Goal: Transaction & Acquisition: Purchase product/service

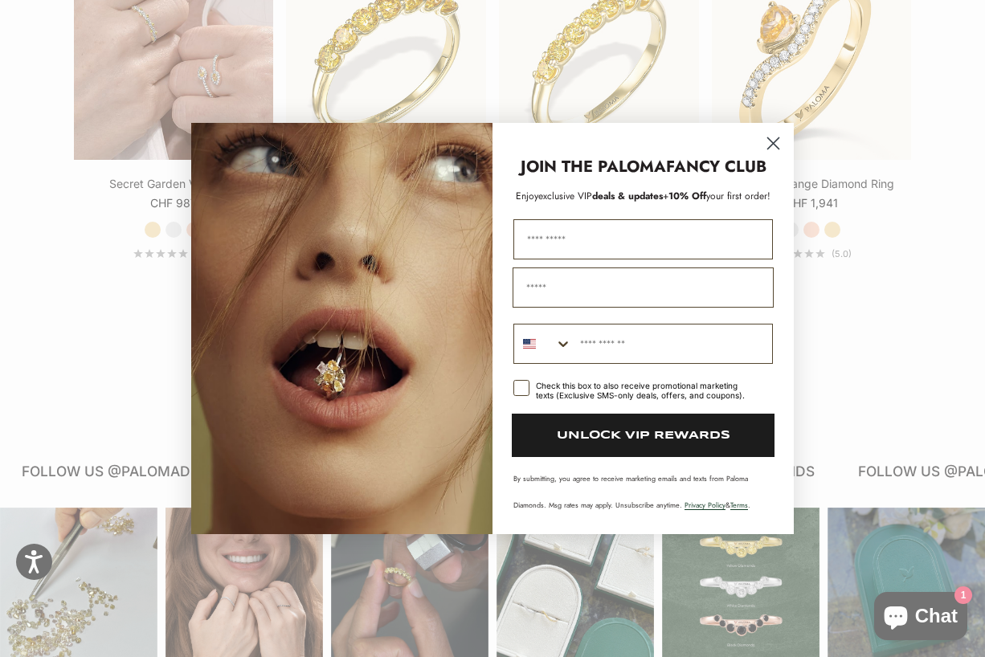
scroll to position [1648, 0]
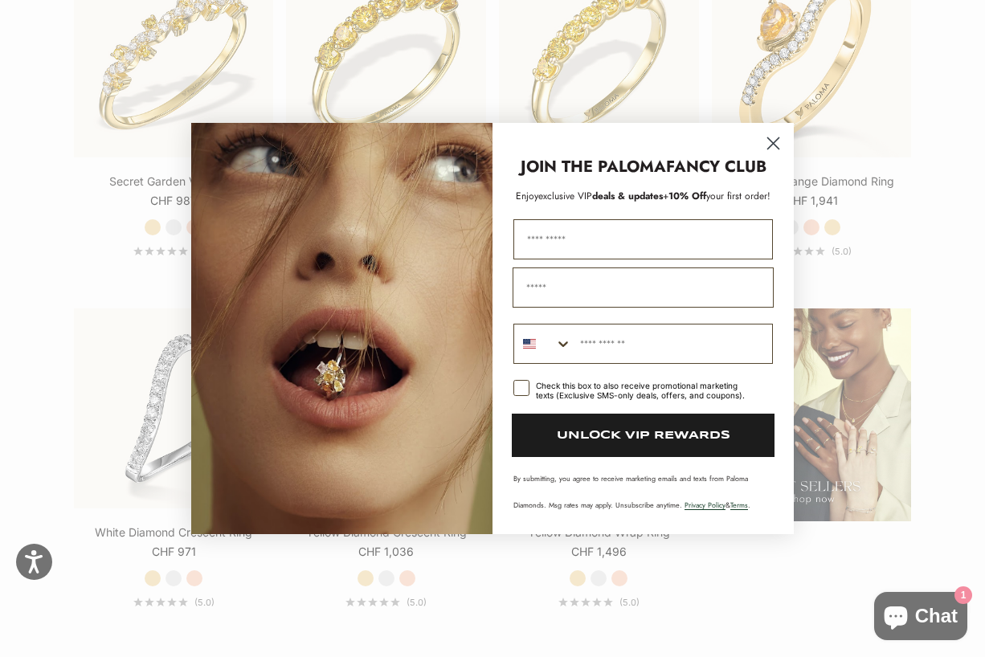
click at [783, 146] on circle "Close dialog" at bounding box center [773, 143] width 27 height 27
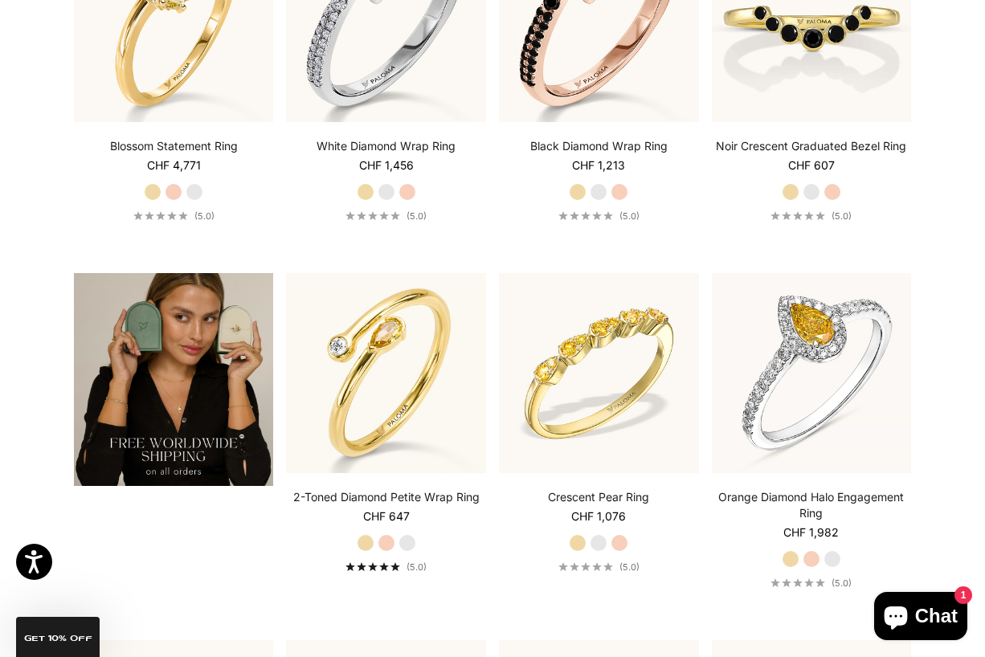
scroll to position [2413, 0]
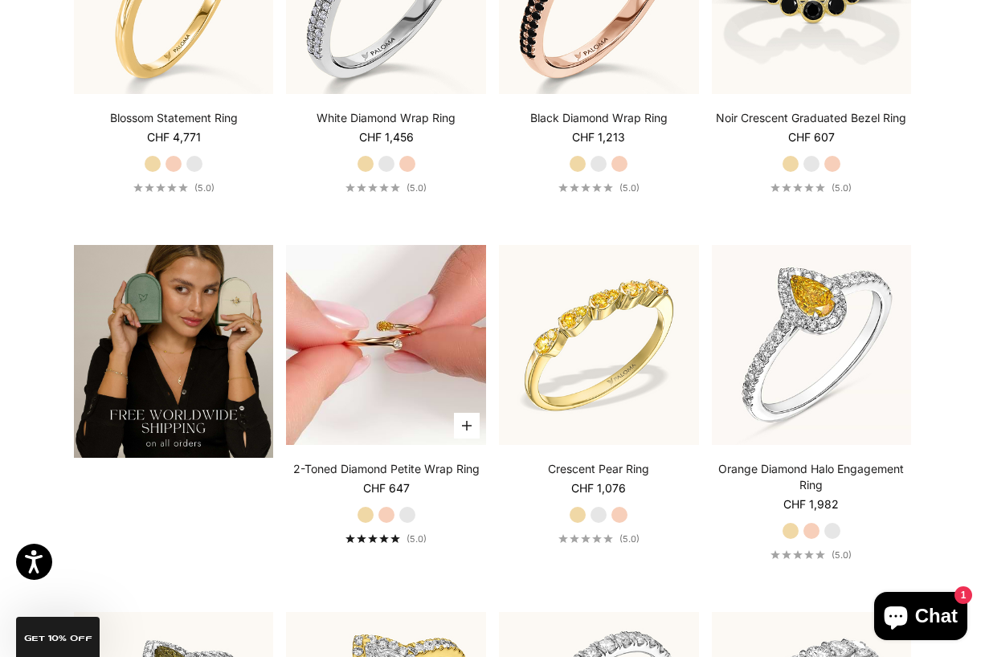
click at [366, 389] on img at bounding box center [386, 345] width 200 height 200
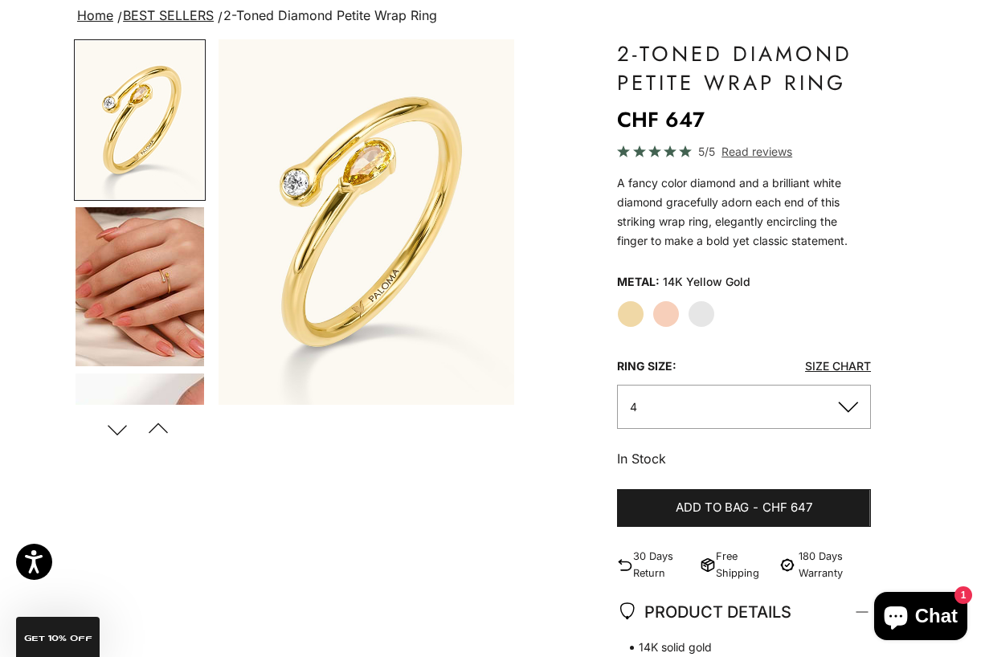
scroll to position [145, 0]
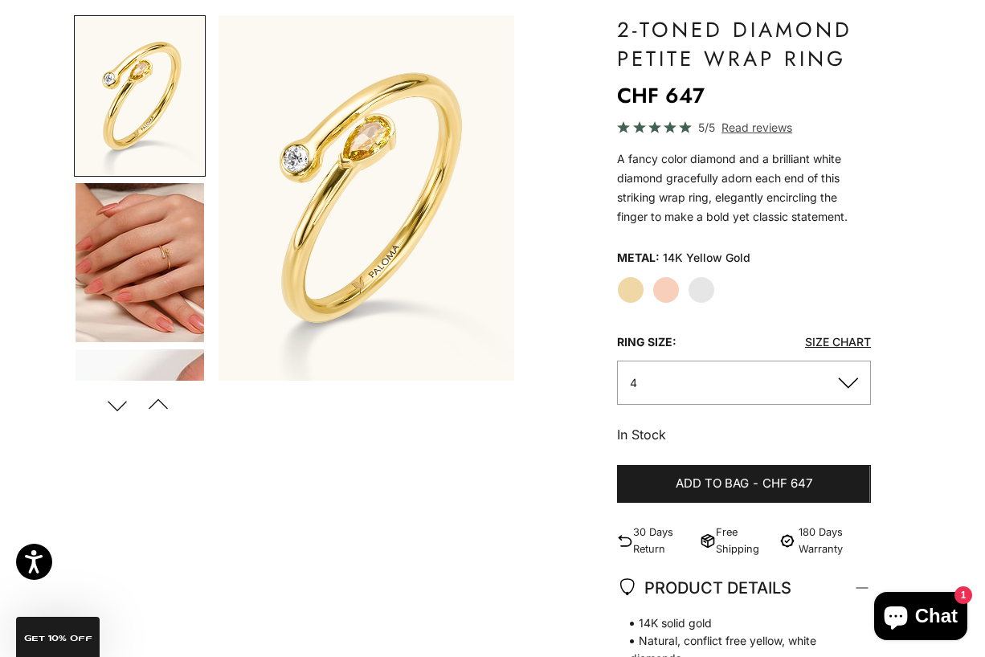
click at [713, 374] on button "4" at bounding box center [744, 383] width 254 height 44
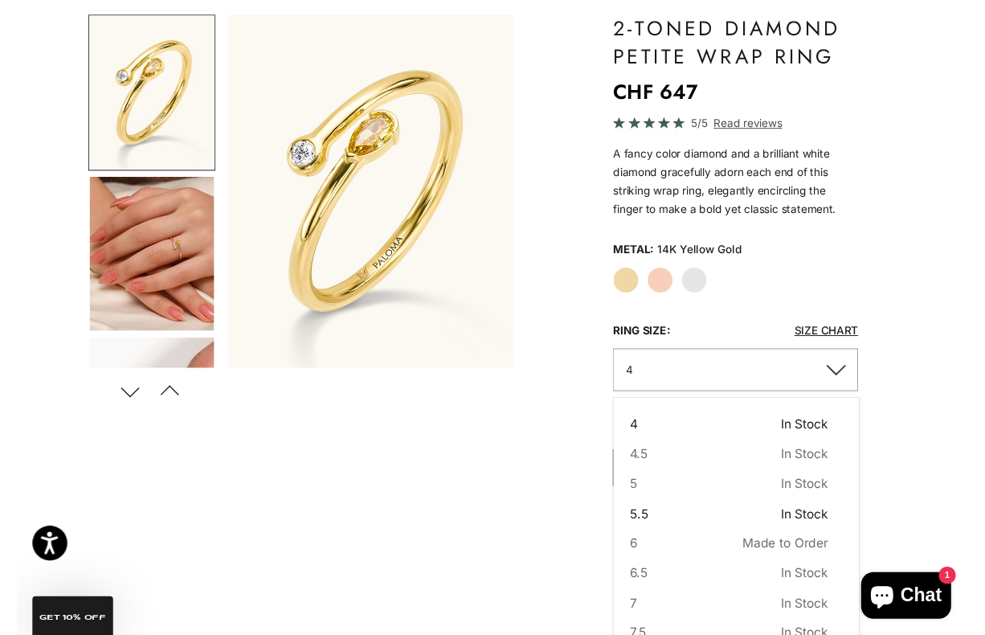
scroll to position [56, 0]
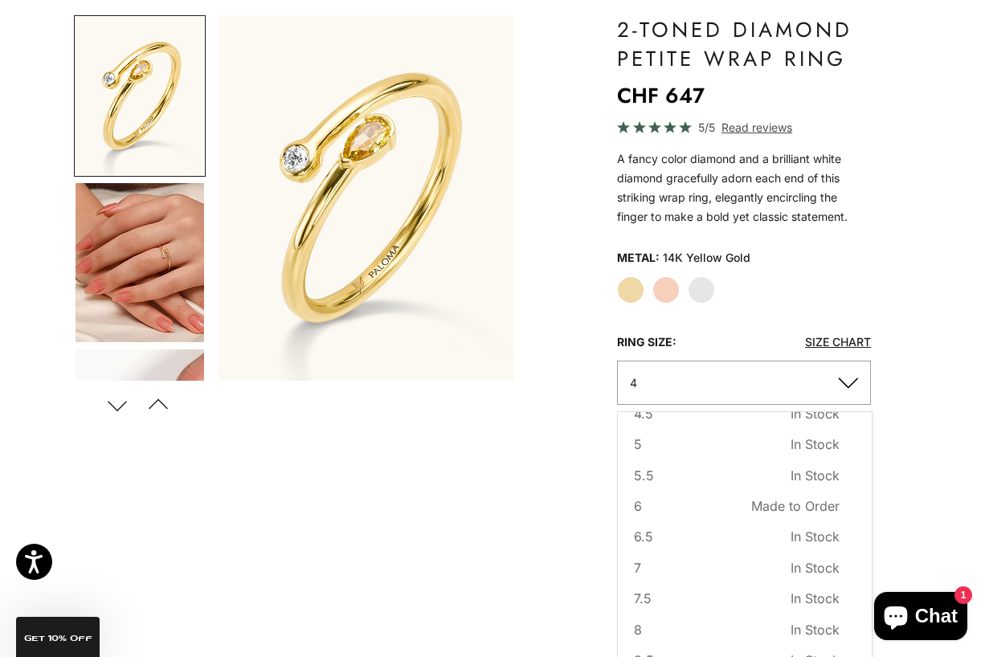
click at [845, 337] on link "Size Chart" at bounding box center [838, 342] width 66 height 14
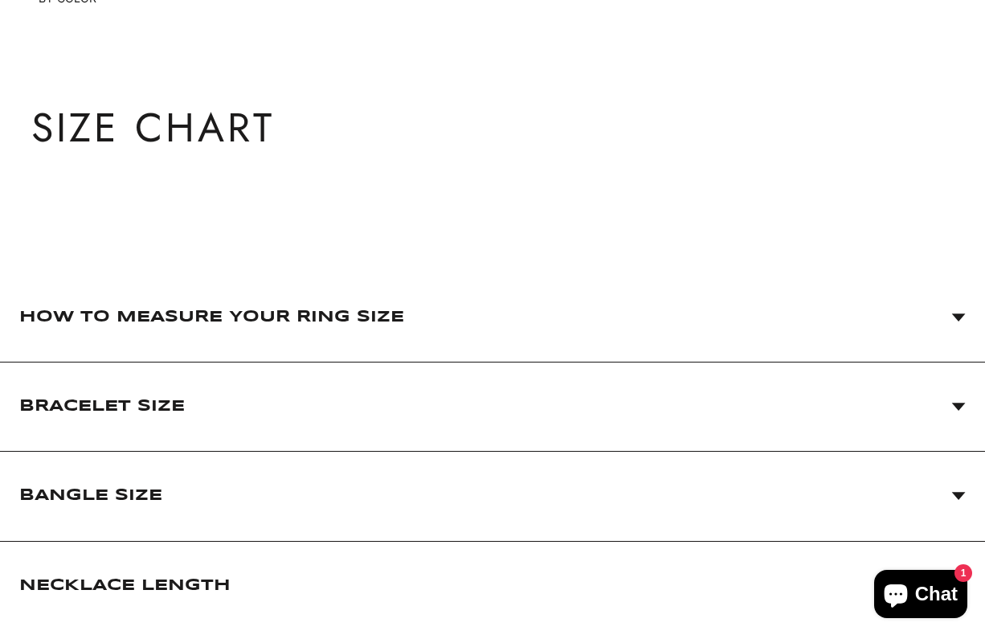
scroll to position [82, 0]
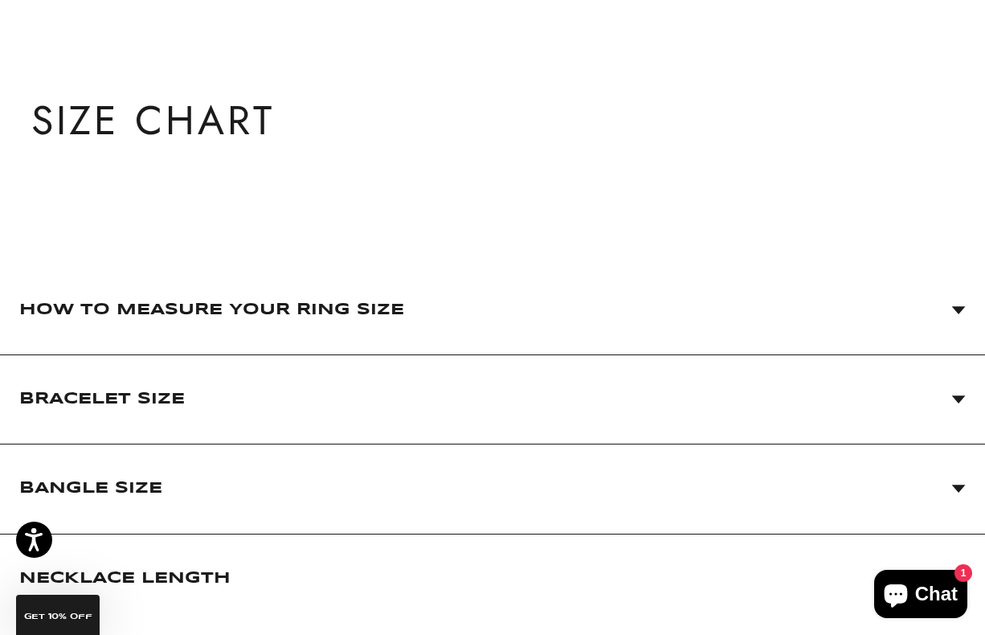
click at [260, 311] on span "How to Measure Your Ring Size" at bounding box center [211, 310] width 385 height 32
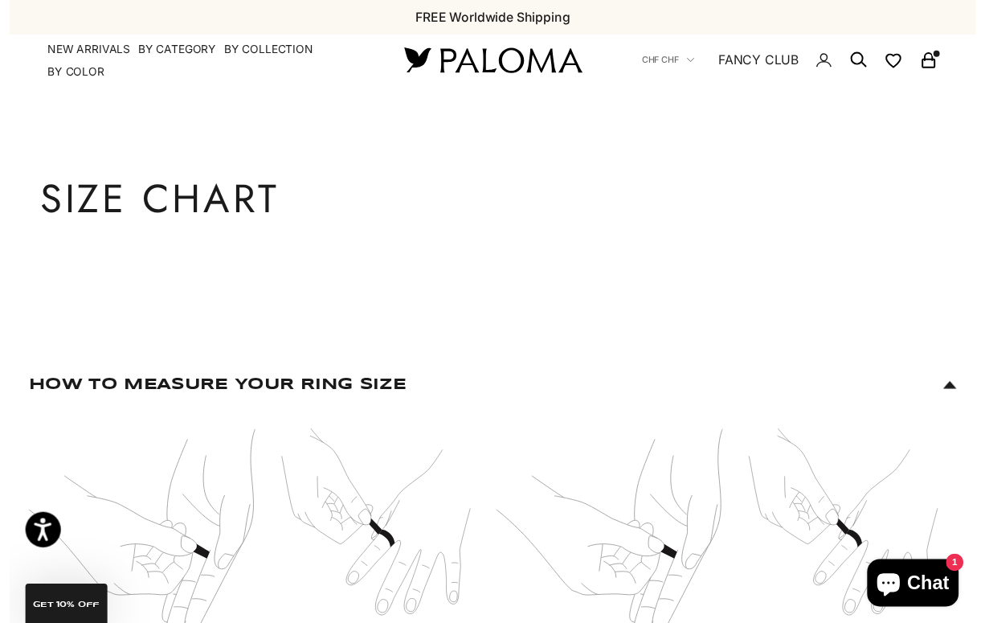
scroll to position [0, 0]
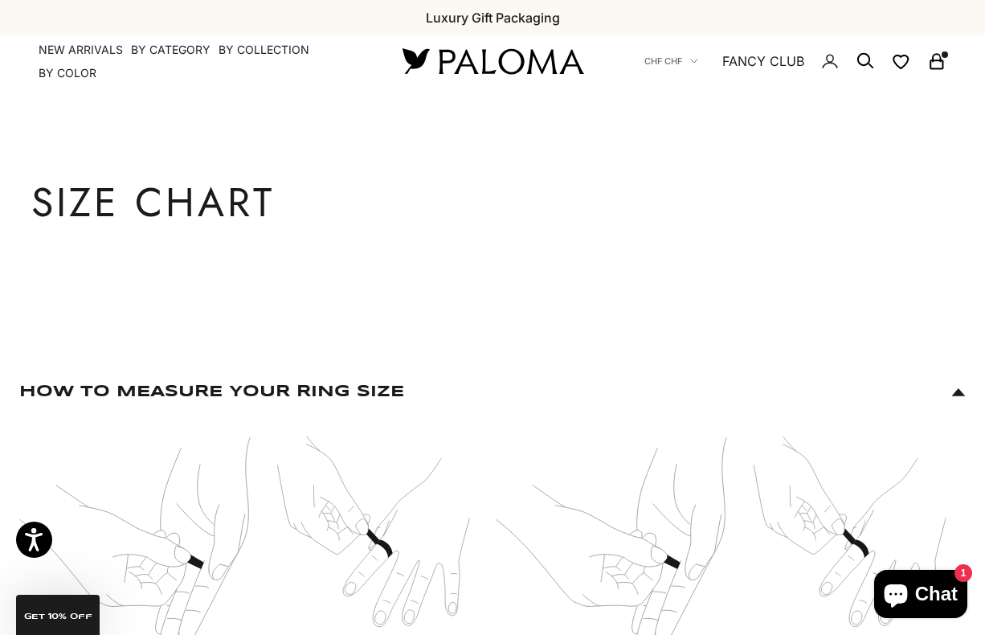
click at [940, 66] on icon "Secondary navigation" at bounding box center [936, 60] width 19 height 19
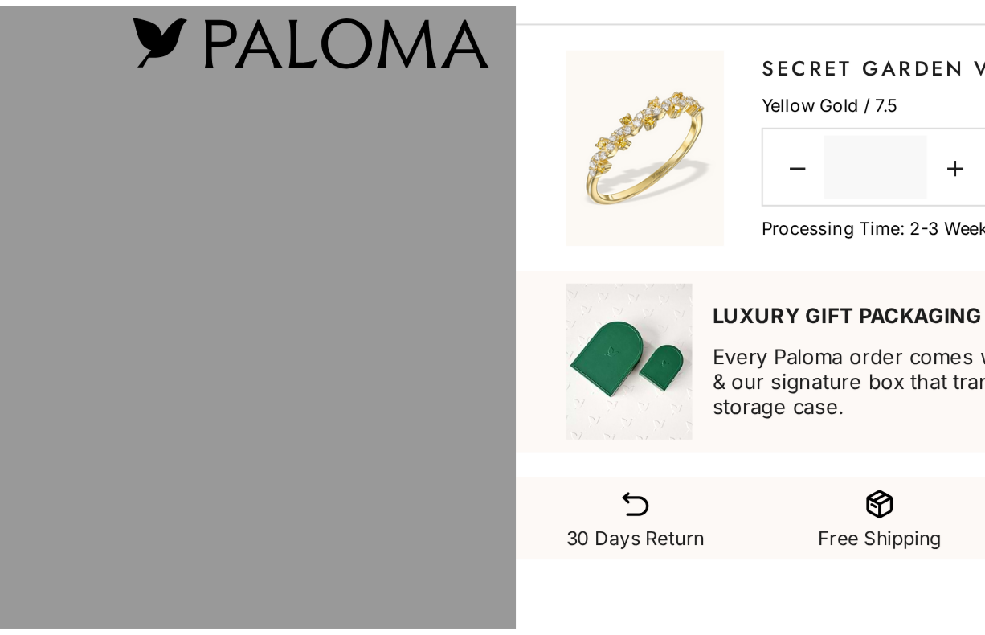
scroll to position [1, 0]
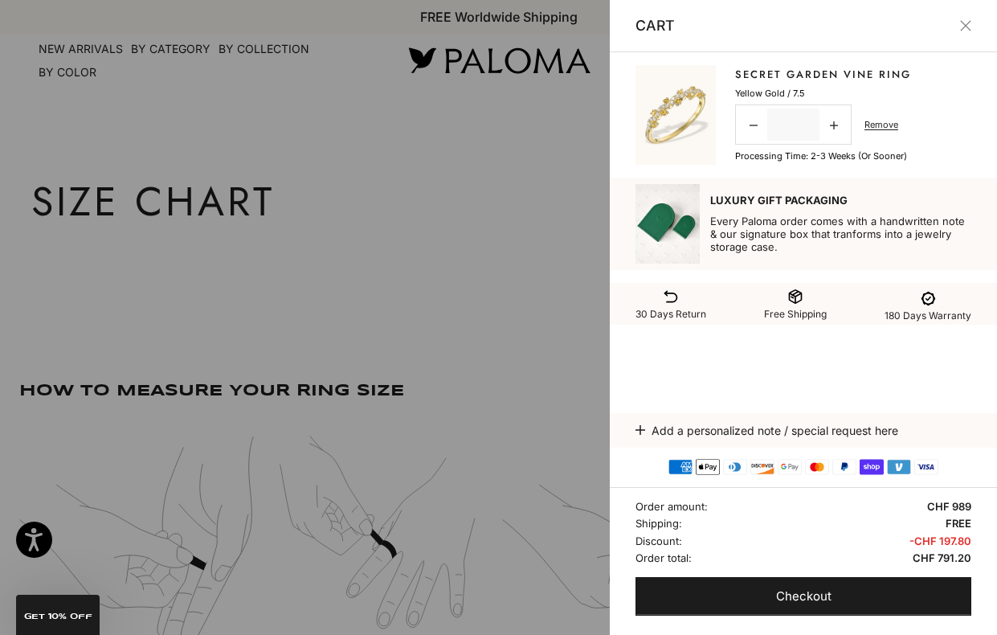
click at [464, 160] on div at bounding box center [498, 317] width 997 height 635
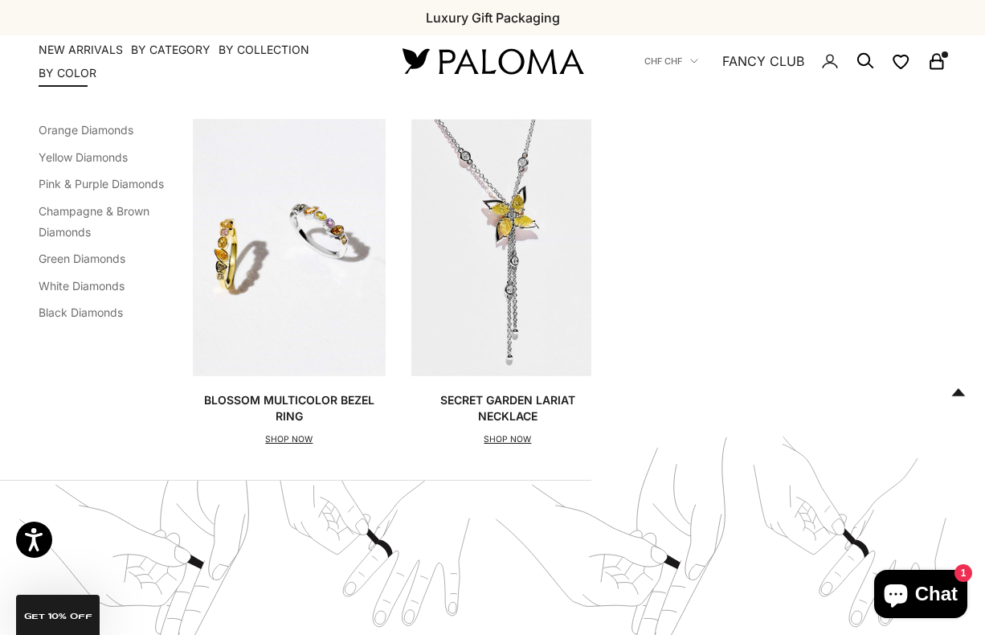
scroll to position [0, 0]
click at [96, 182] on link "Pink & Purple Diamonds" at bounding box center [101, 184] width 125 height 14
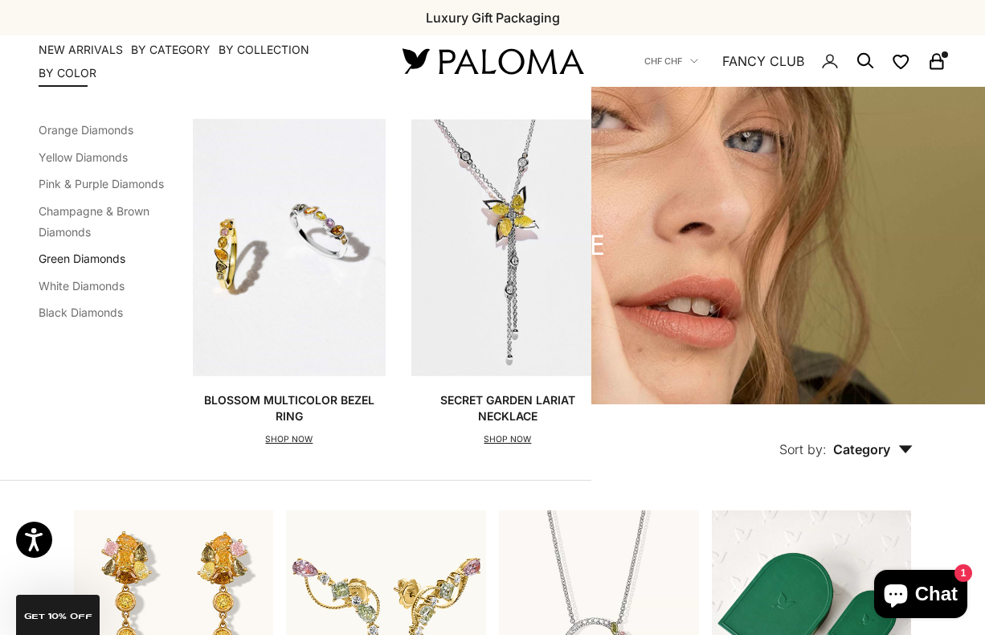
click at [75, 254] on link "Green Diamonds" at bounding box center [82, 259] width 87 height 14
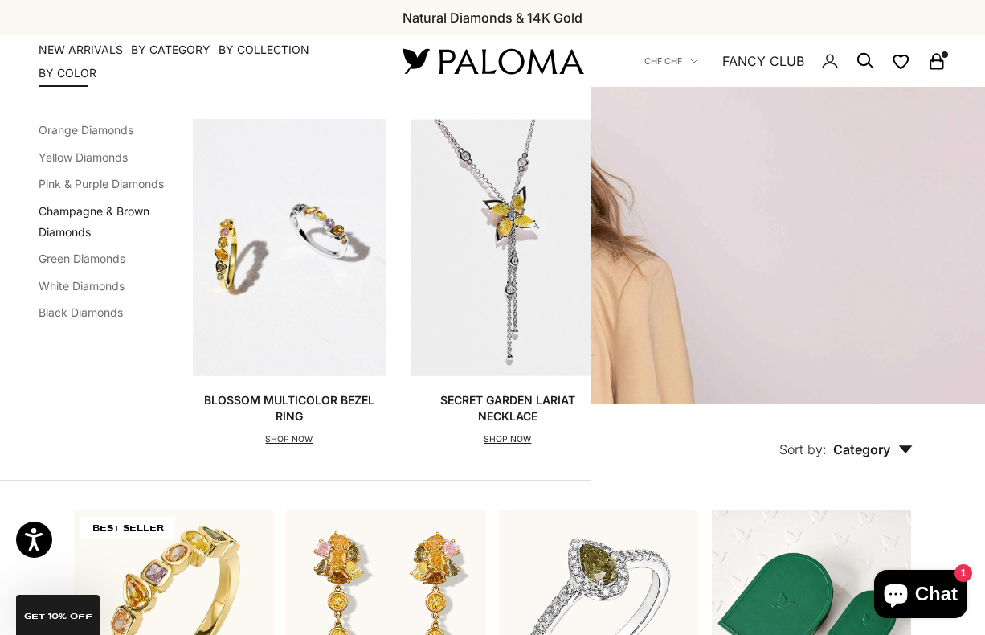
click at [68, 213] on link "Champagne & Brown Diamonds" at bounding box center [94, 221] width 111 height 35
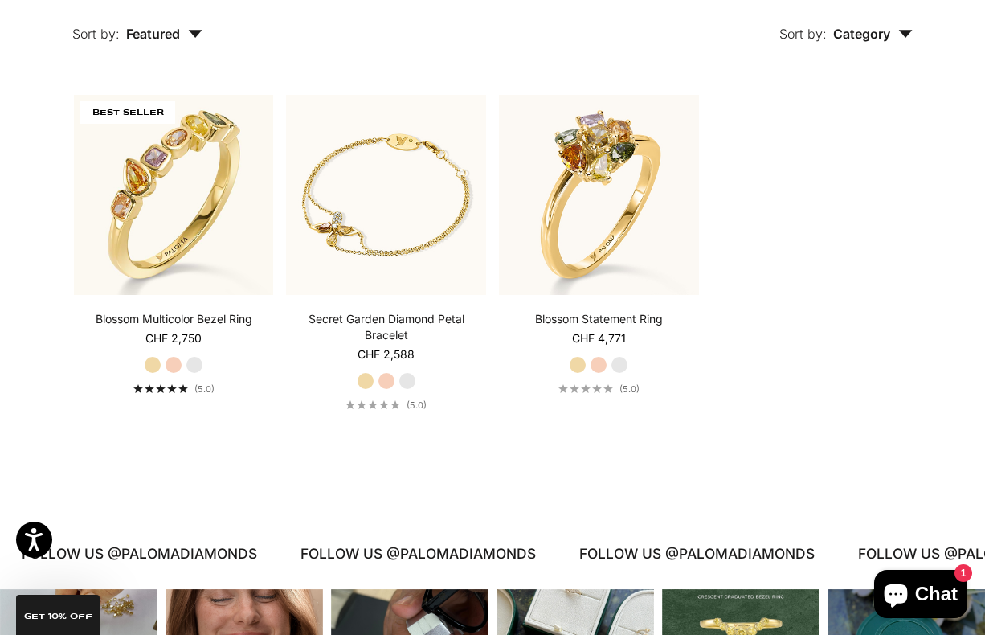
scroll to position [123, 0]
